Goal: Information Seeking & Learning: Learn about a topic

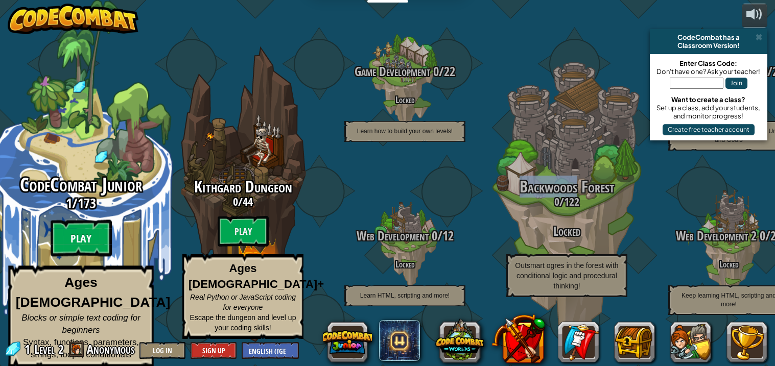
click at [84, 241] on btn "Play" at bounding box center [81, 238] width 61 height 37
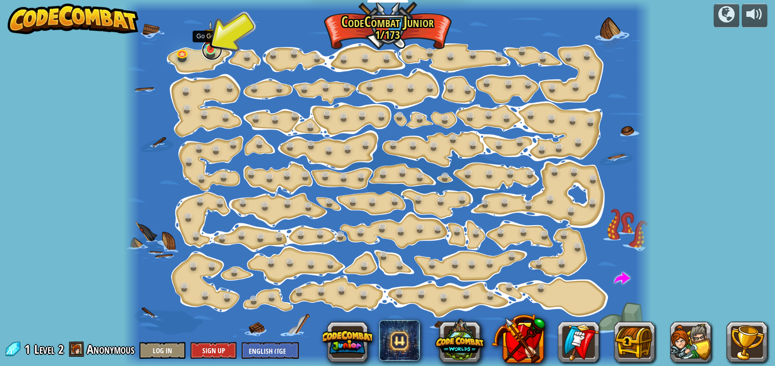
click at [214, 51] on link at bounding box center [212, 50] width 20 height 20
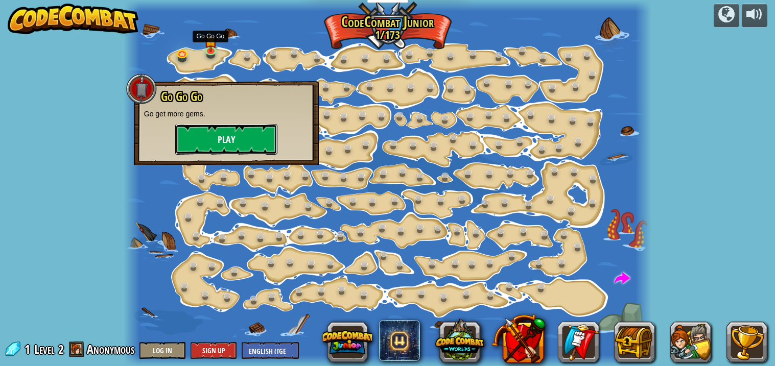
click at [239, 137] on button "Play" at bounding box center [226, 139] width 102 height 31
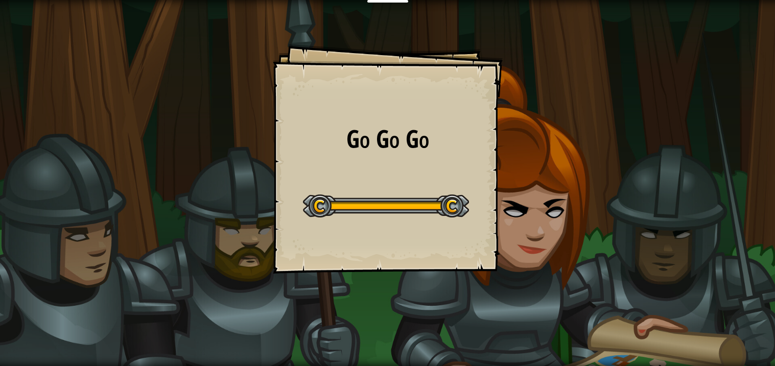
click at [325, 205] on div at bounding box center [386, 206] width 166 height 23
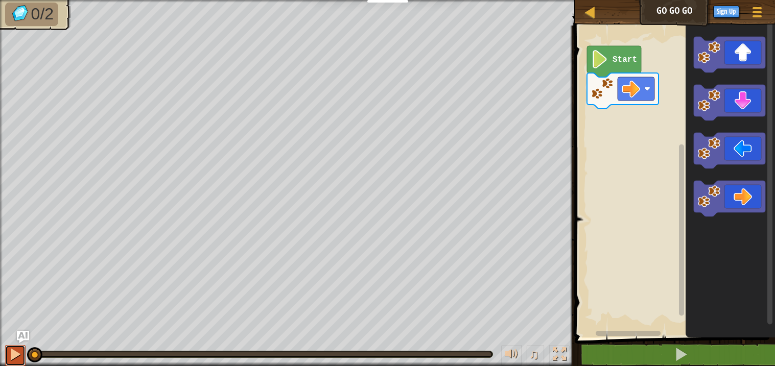
click at [16, 350] on div at bounding box center [15, 354] width 13 height 13
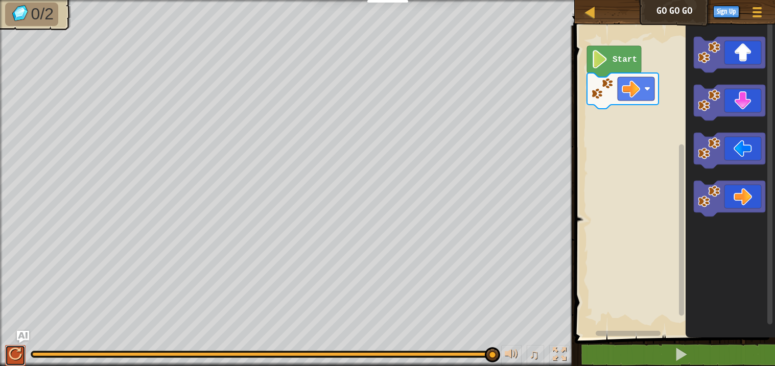
click at [19, 354] on div at bounding box center [15, 354] width 13 height 13
click at [599, 55] on image "Blockly Workspace" at bounding box center [599, 59] width 17 height 18
click at [9, 351] on div at bounding box center [15, 354] width 13 height 13
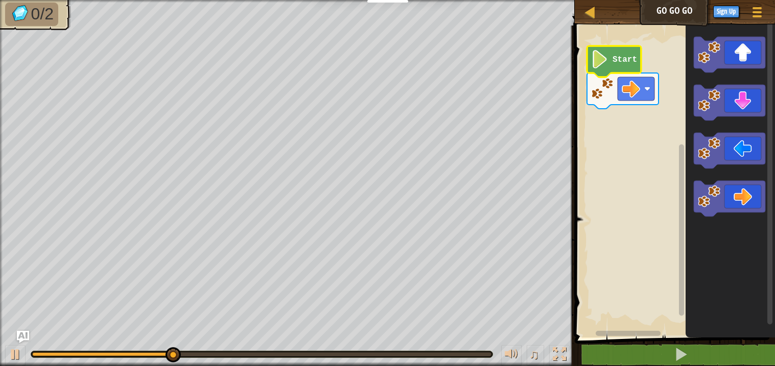
drag, startPoint x: 229, startPoint y: 357, endPoint x: 229, endPoint y: 347, distance: 10.2
click at [229, 347] on div "♫" at bounding box center [287, 352] width 575 height 31
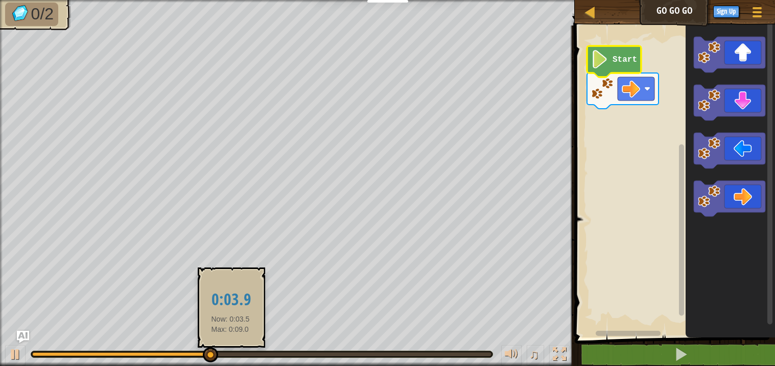
click at [230, 353] on div at bounding box center [261, 355] width 459 height 4
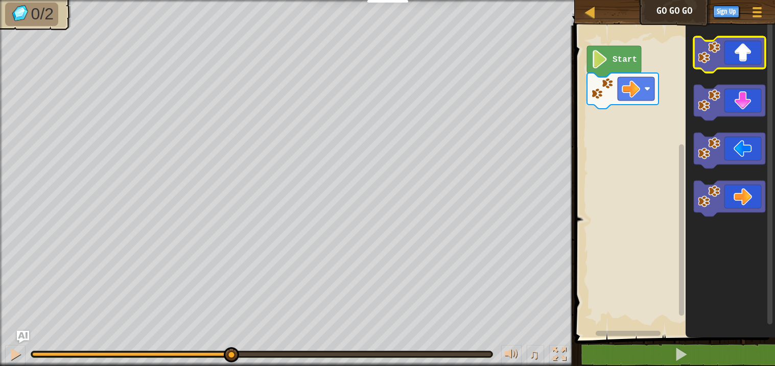
click at [737, 56] on icon "Blockly Workspace" at bounding box center [730, 55] width 72 height 36
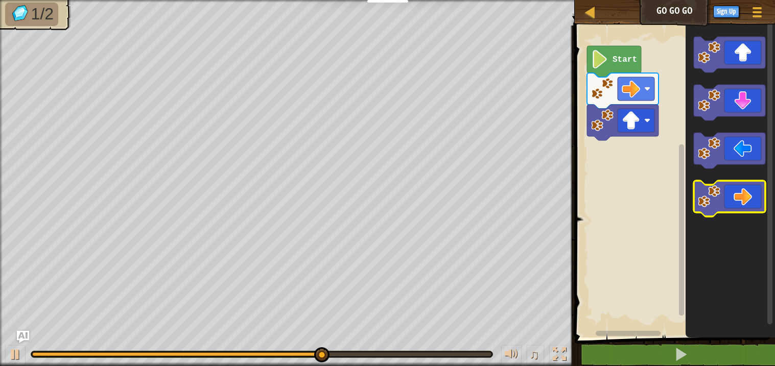
click at [729, 197] on icon "Blockly Workspace" at bounding box center [730, 199] width 72 height 36
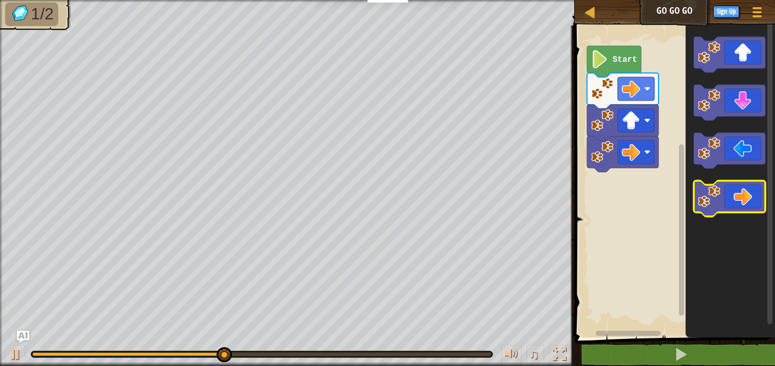
click at [726, 189] on icon "Blockly Workspace" at bounding box center [730, 199] width 72 height 36
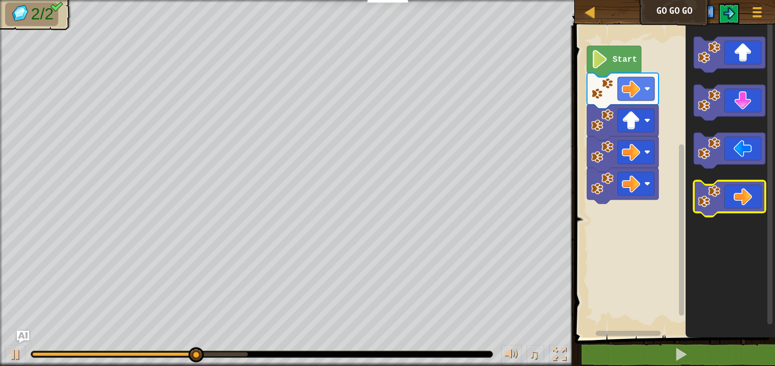
click at [726, 188] on icon "Blockly Workspace" at bounding box center [730, 199] width 72 height 36
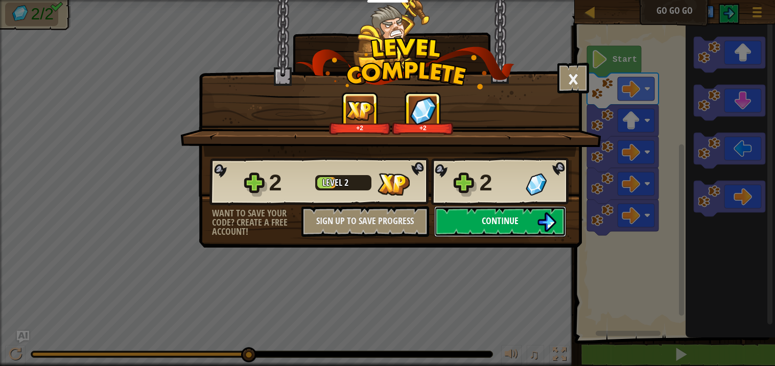
click at [515, 227] on span "Continue" at bounding box center [500, 221] width 37 height 13
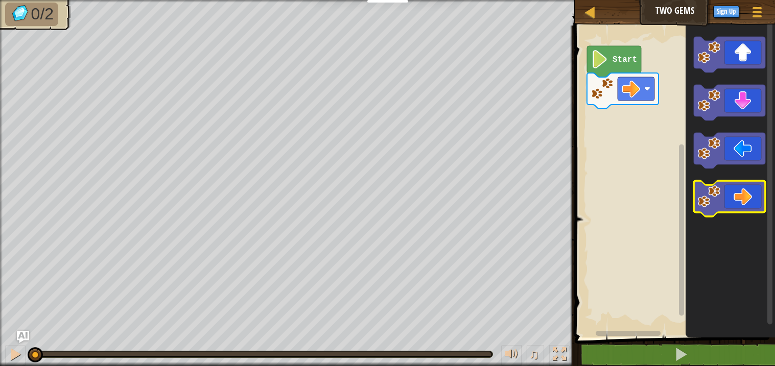
click at [759, 202] on icon "Blockly Workspace" at bounding box center [730, 199] width 72 height 36
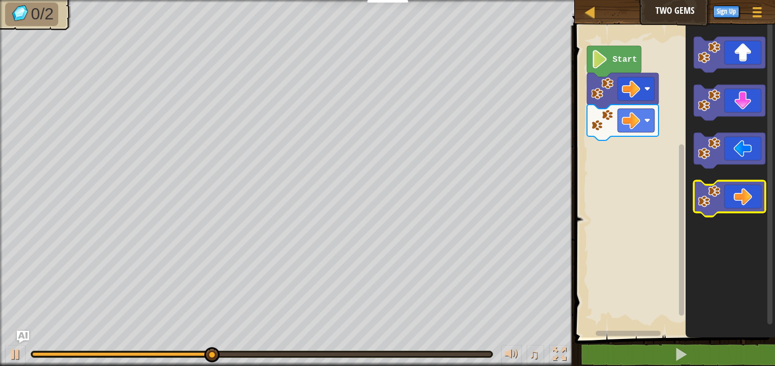
click at [758, 203] on icon "Blockly Workspace" at bounding box center [730, 199] width 72 height 36
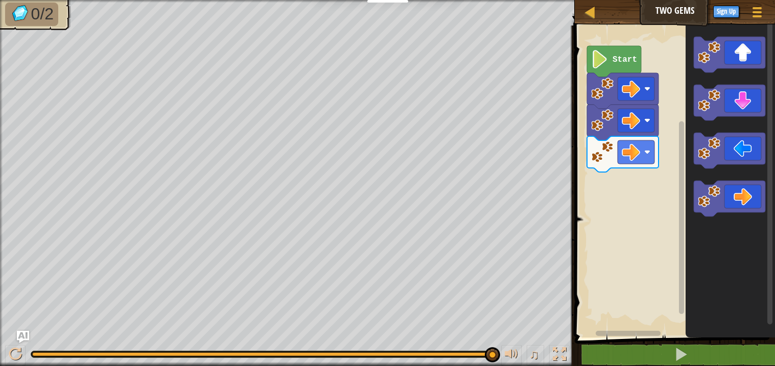
click at [774, 259] on icon "Blockly Workspace" at bounding box center [730, 178] width 89 height 317
click at [746, 61] on icon "Blockly Workspace" at bounding box center [730, 55] width 72 height 36
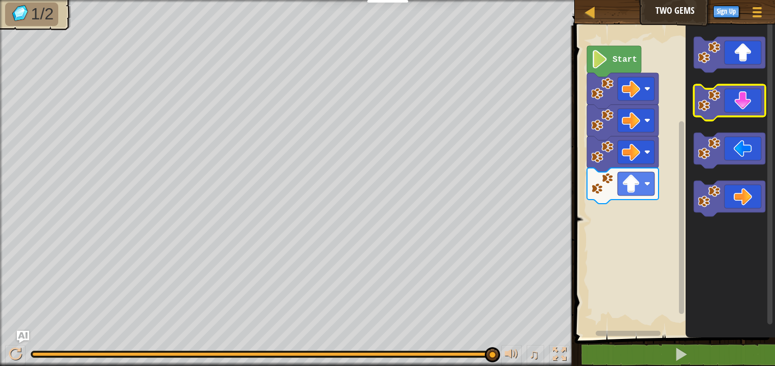
click at [712, 111] on image "Blockly Workspace" at bounding box center [709, 100] width 22 height 22
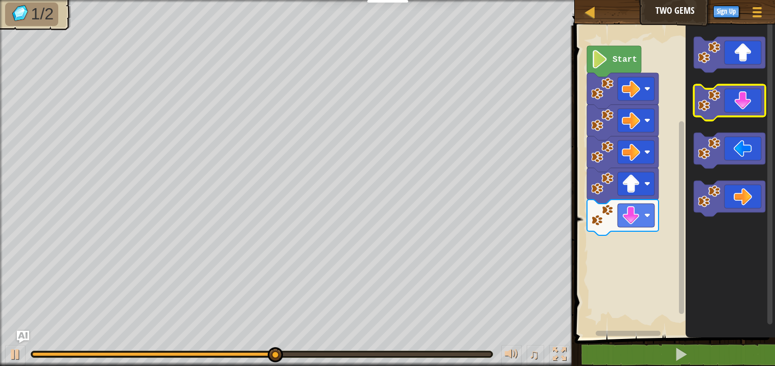
click at [712, 107] on image "Blockly Workspace" at bounding box center [709, 100] width 22 height 22
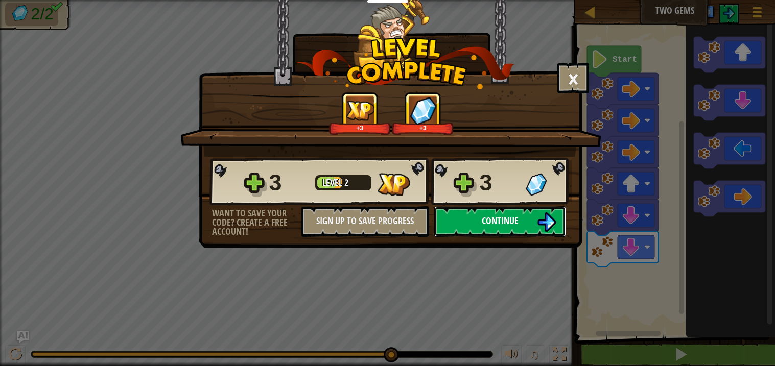
click at [510, 227] on span "Continue" at bounding box center [500, 221] width 37 height 13
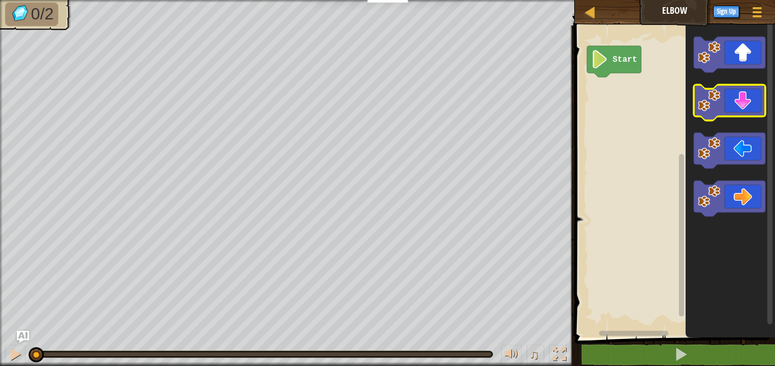
click at [734, 102] on icon "Blockly Workspace" at bounding box center [730, 103] width 72 height 36
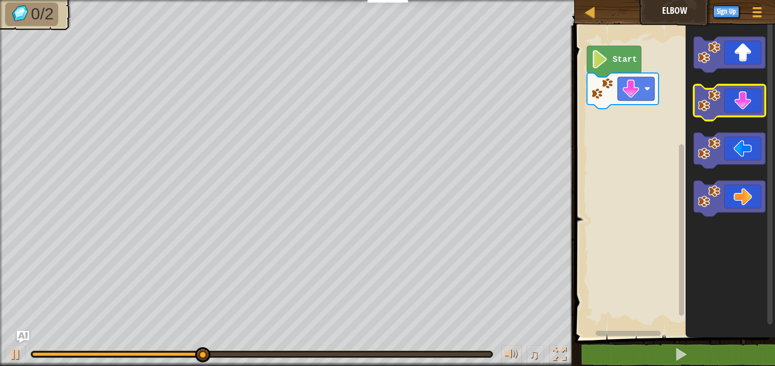
click at [734, 102] on icon "Blockly Workspace" at bounding box center [730, 103] width 72 height 36
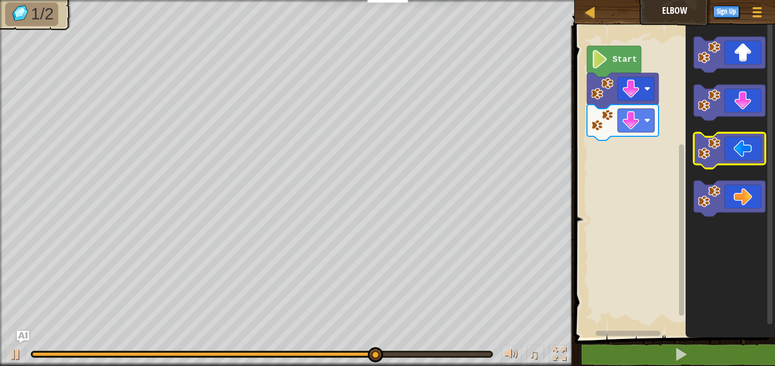
click at [744, 143] on icon "Blockly Workspace" at bounding box center [730, 151] width 72 height 36
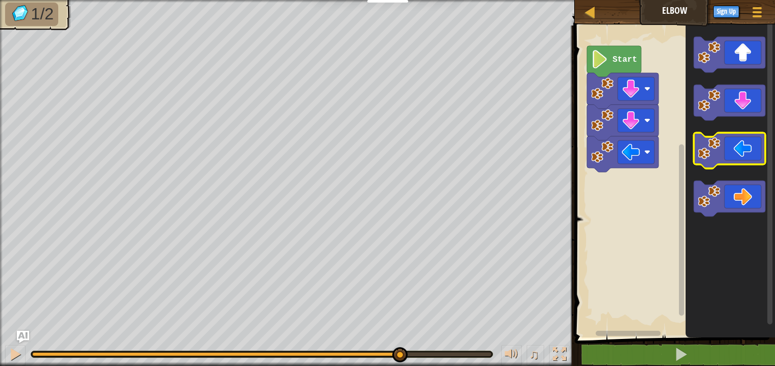
click at [744, 0] on body "Educators Create Free Account School & District Solutions Teacher Toolkit Previ…" at bounding box center [387, 0] width 775 height 0
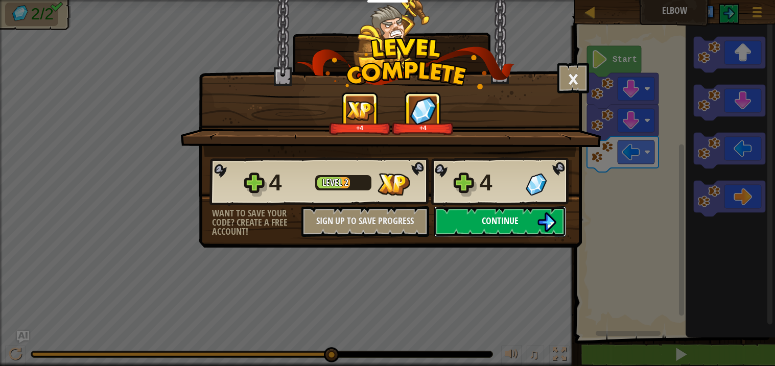
click at [554, 232] on img at bounding box center [546, 222] width 19 height 19
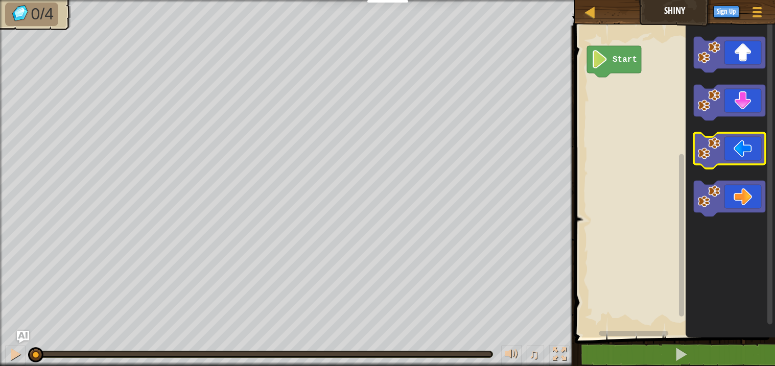
click at [730, 153] on icon "Blockly Workspace" at bounding box center [730, 151] width 72 height 36
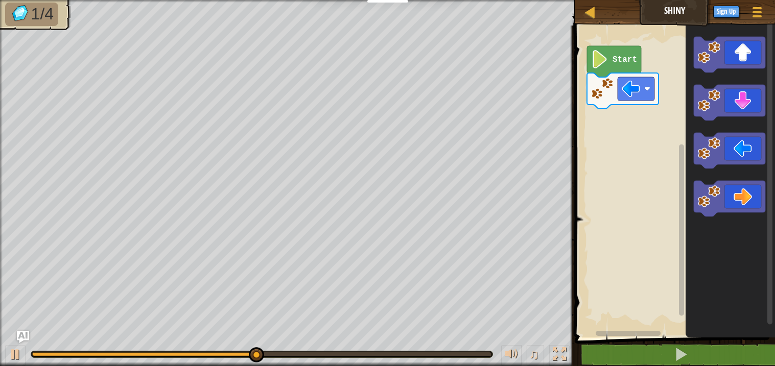
click at [766, 165] on icon "Blockly Workspace" at bounding box center [770, 179] width 8 height 315
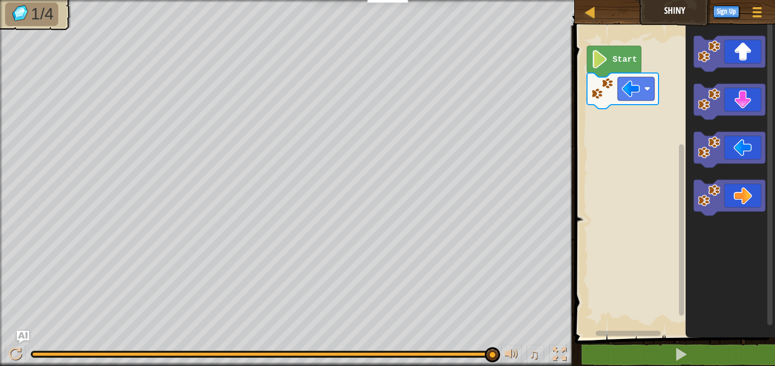
click at [772, 153] on rect "Blockly Workspace" at bounding box center [770, 173] width 5 height 303
click at [761, 136] on icon "Blockly Workspace" at bounding box center [730, 150] width 72 height 36
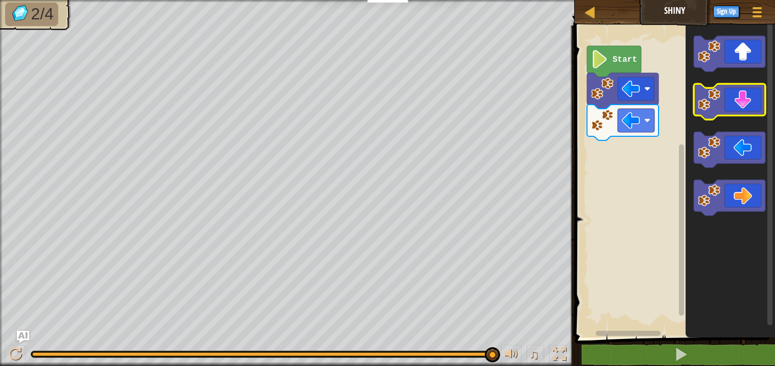
click at [752, 102] on icon "Blockly Workspace" at bounding box center [730, 102] width 72 height 36
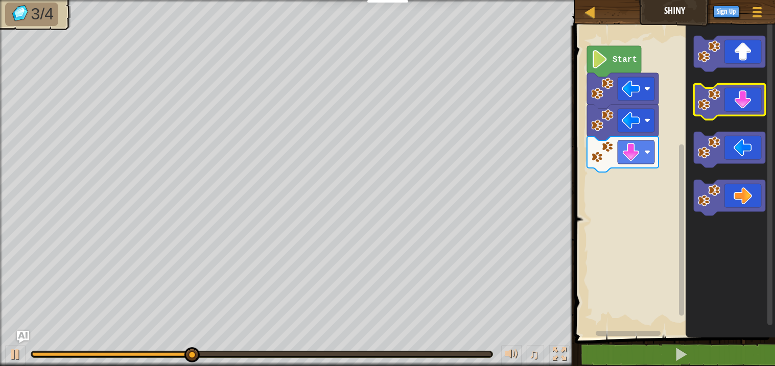
click at [752, 102] on icon "Blockly Workspace" at bounding box center [730, 102] width 72 height 36
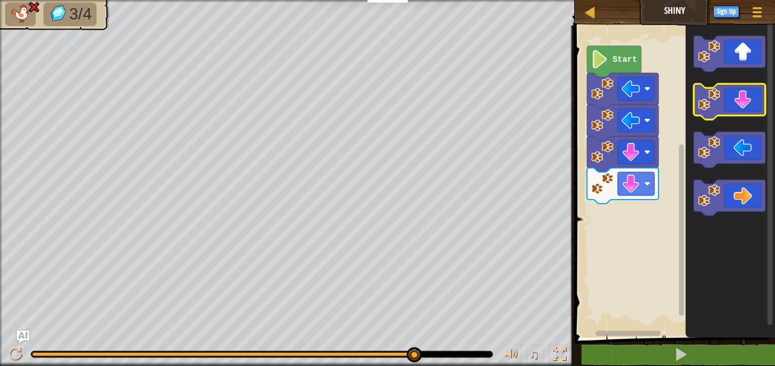
click at [731, 109] on icon "Blockly Workspace" at bounding box center [730, 102] width 72 height 36
click at [721, 110] on icon "Blockly Workspace" at bounding box center [730, 102] width 72 height 36
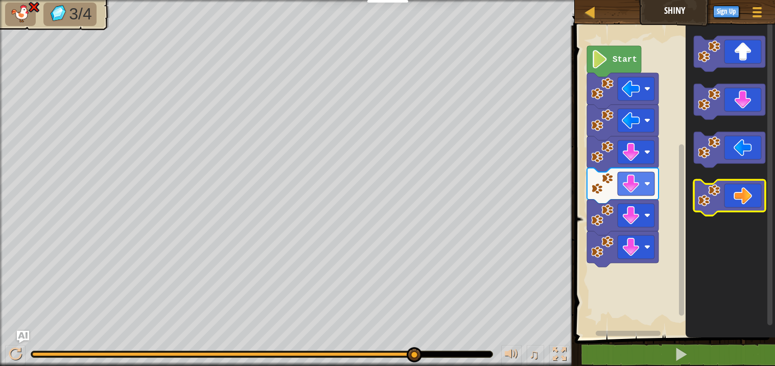
click at [749, 197] on icon "Blockly Workspace" at bounding box center [730, 198] width 72 height 36
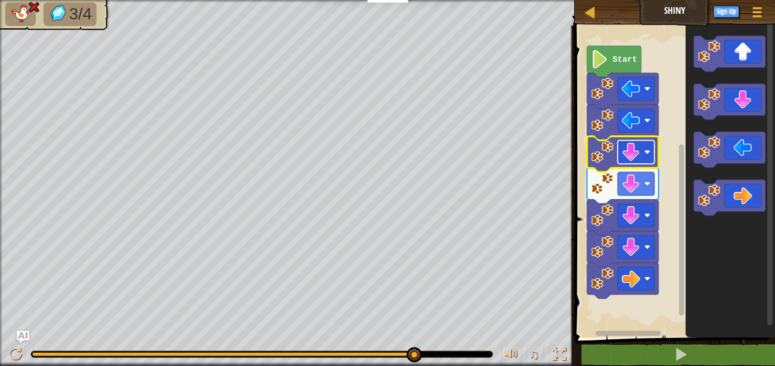
click at [631, 150] on image "Blockly Workspace" at bounding box center [631, 152] width 18 height 18
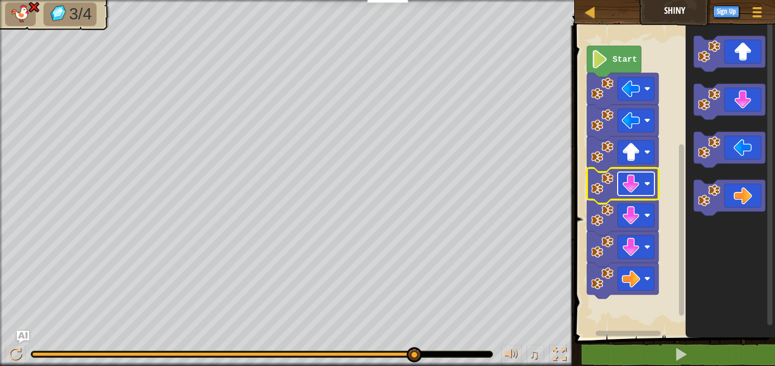
click at [636, 186] on image "Blockly Workspace" at bounding box center [631, 184] width 18 height 18
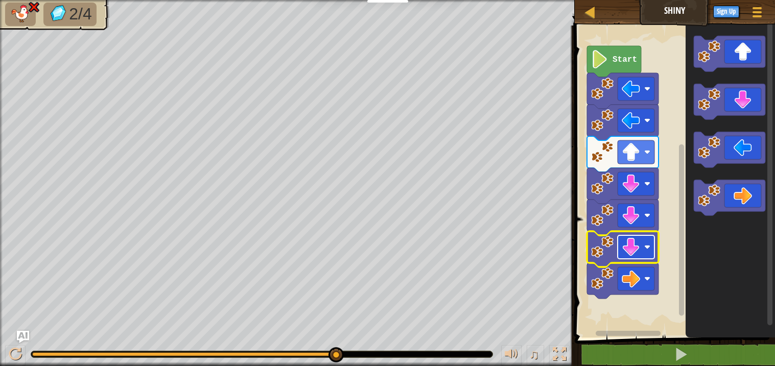
click at [641, 247] on rect "Blockly Workspace" at bounding box center [636, 248] width 37 height 24
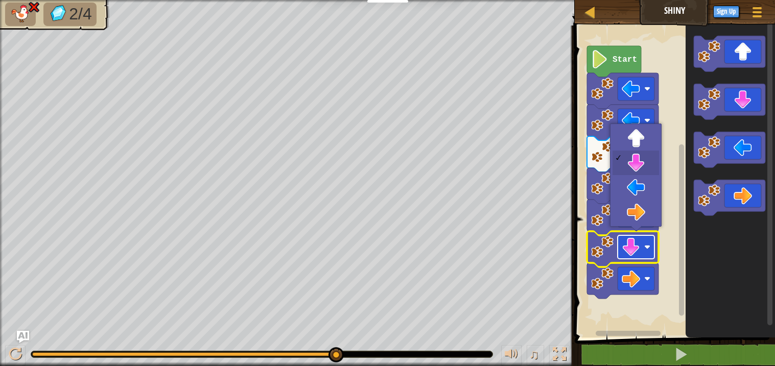
click at [641, 247] on rect "Blockly Workspace" at bounding box center [636, 248] width 37 height 24
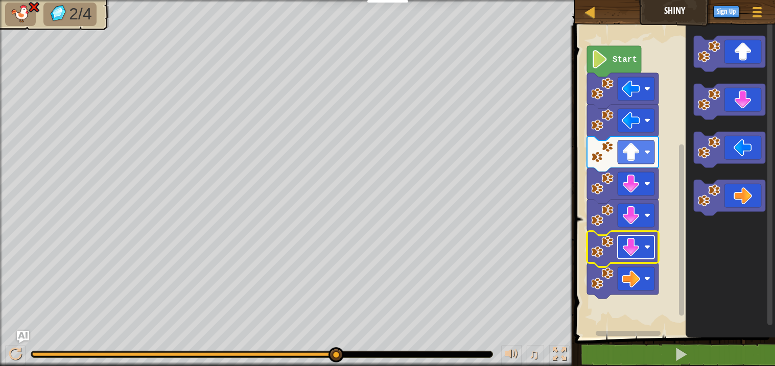
click at [633, 255] on image "Blockly Workspace" at bounding box center [631, 247] width 18 height 18
click at [9, 350] on div at bounding box center [15, 354] width 13 height 13
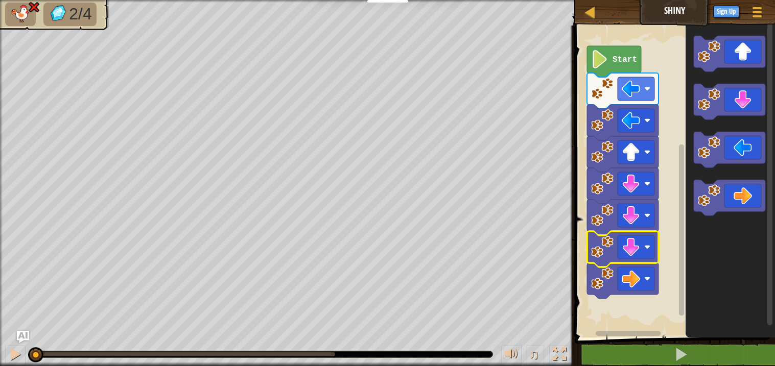
drag, startPoint x: 341, startPoint y: 358, endPoint x: 1, endPoint y: 232, distance: 362.8
click at [0, 241] on div "2/4 ♫ Wolf Pup" at bounding box center [387, 183] width 775 height 366
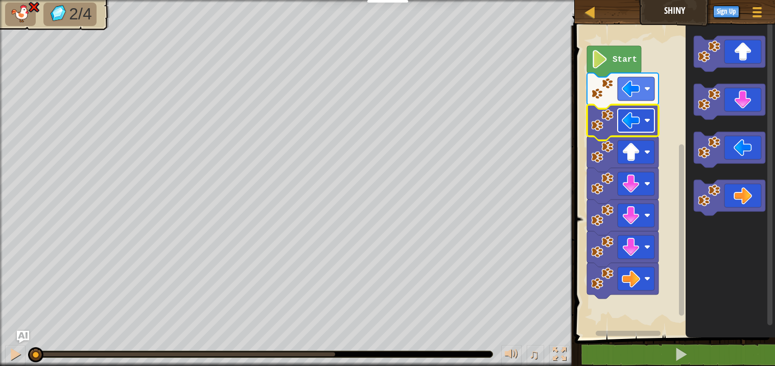
click at [618, 124] on rect "Blockly Workspace" at bounding box center [636, 121] width 37 height 24
click at [619, 125] on rect "Blockly Workspace" at bounding box center [636, 121] width 37 height 24
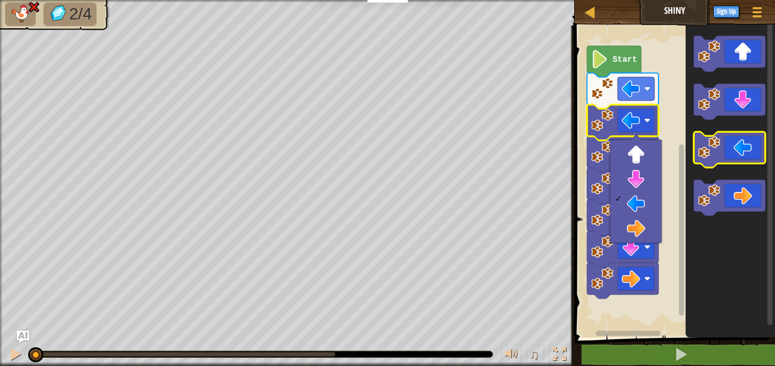
click at [750, 148] on icon "Blockly Workspace" at bounding box center [730, 150] width 72 height 36
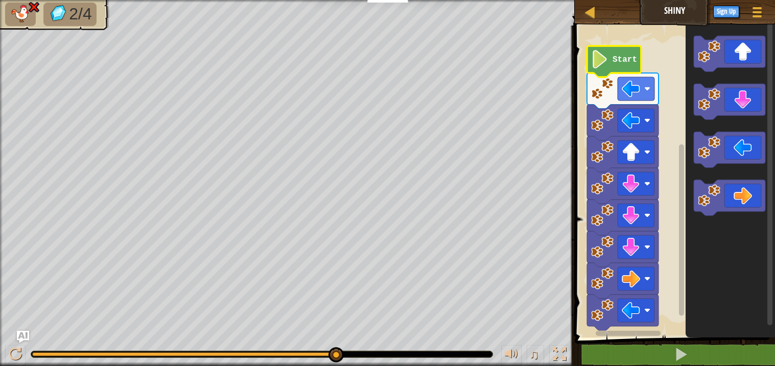
click at [638, 63] on icon "Blockly Workspace" at bounding box center [614, 61] width 54 height 31
click at [599, 59] on image "Blockly Workspace" at bounding box center [599, 59] width 17 height 18
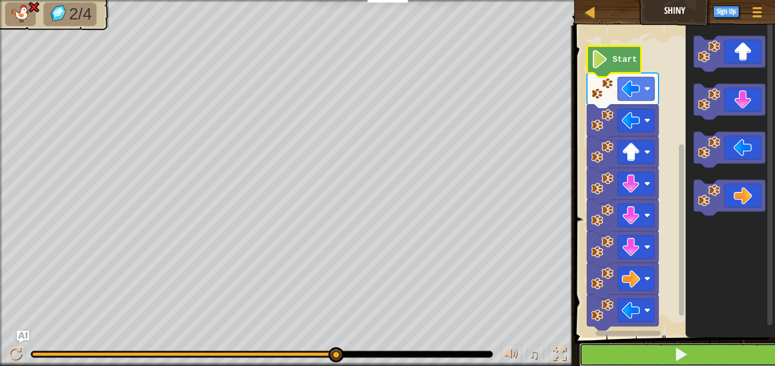
click at [677, 351] on span at bounding box center [681, 355] width 14 height 14
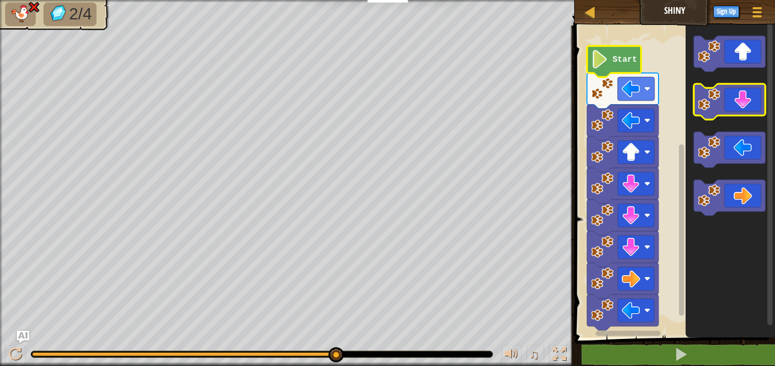
click at [749, 109] on icon "Blockly Workspace" at bounding box center [730, 102] width 72 height 36
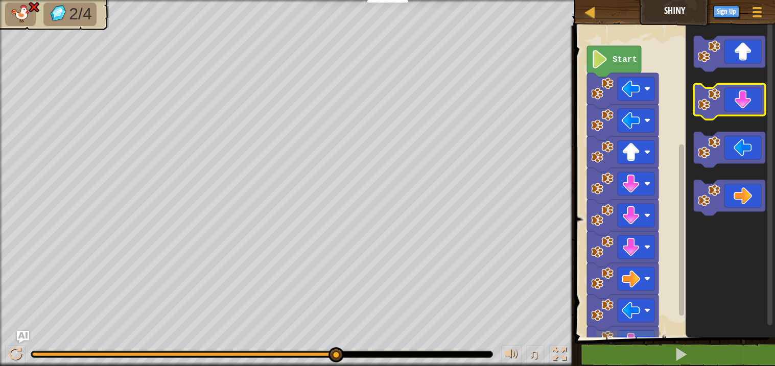
click at [749, 109] on icon "Blockly Workspace" at bounding box center [730, 102] width 72 height 36
click at [750, 110] on icon "Blockly Workspace" at bounding box center [730, 102] width 72 height 36
click at [751, 111] on icon "Blockly Workspace" at bounding box center [730, 102] width 72 height 36
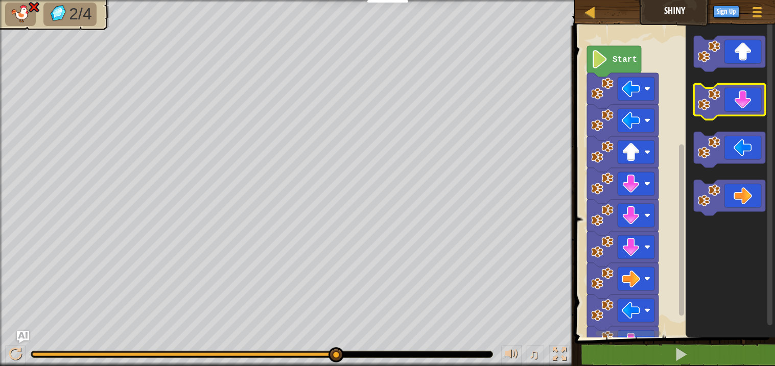
click at [751, 111] on icon "Blockly Workspace" at bounding box center [730, 102] width 72 height 36
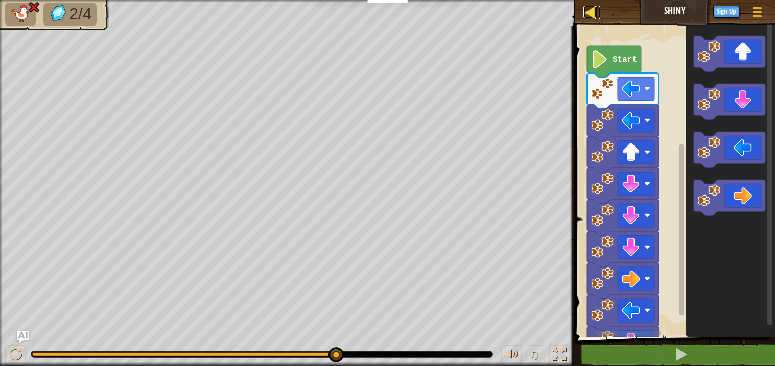
click at [586, 9] on div at bounding box center [590, 12] width 13 height 13
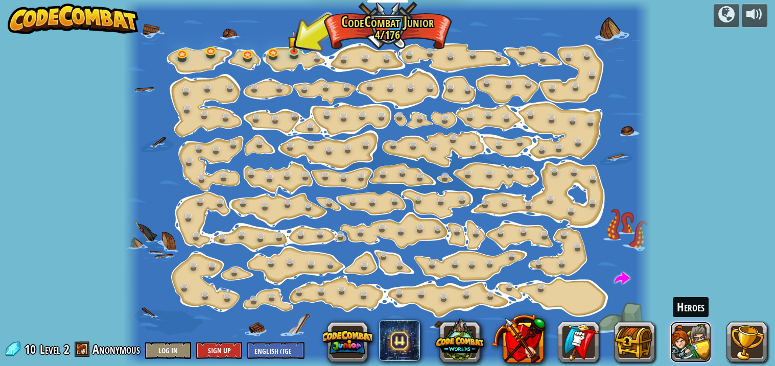
click at [674, 345] on button at bounding box center [691, 342] width 41 height 41
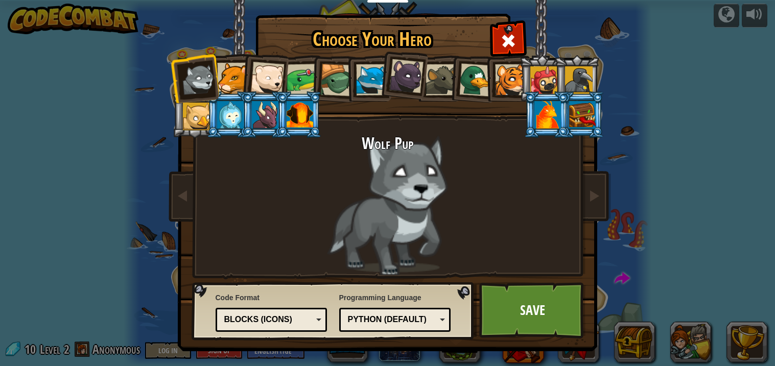
click at [673, 1] on body "Educators Create Free Account School & District Solutions Teacher Toolkit Previ…" at bounding box center [387, 0] width 775 height 1
click at [535, 311] on link "Save" at bounding box center [532, 311] width 107 height 56
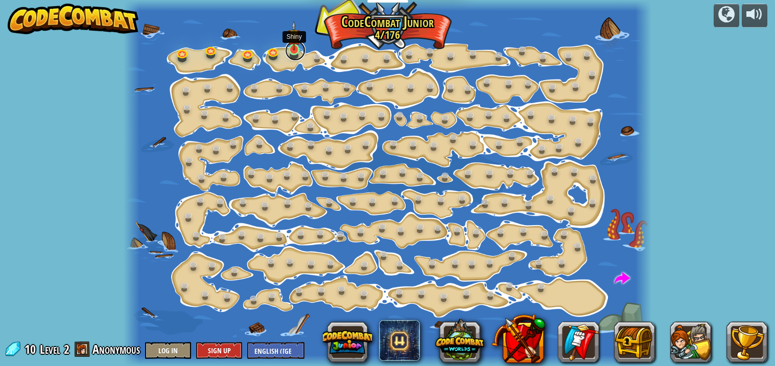
click at [298, 52] on link at bounding box center [295, 50] width 20 height 20
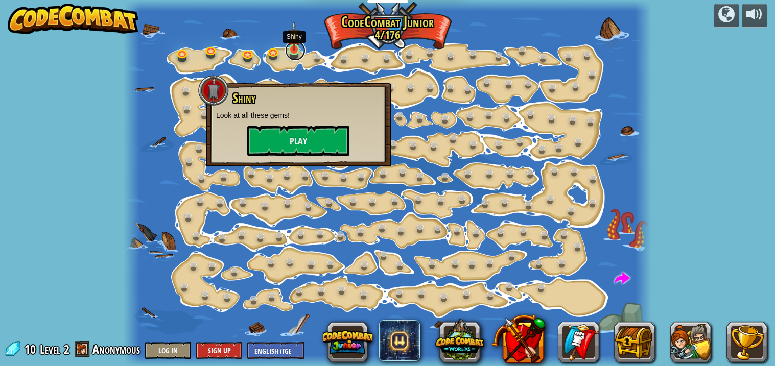
click at [298, 52] on link at bounding box center [295, 50] width 20 height 20
click at [309, 128] on button "Play" at bounding box center [298, 141] width 102 height 31
